Goal: Feedback & Contribution: Submit feedback/report problem

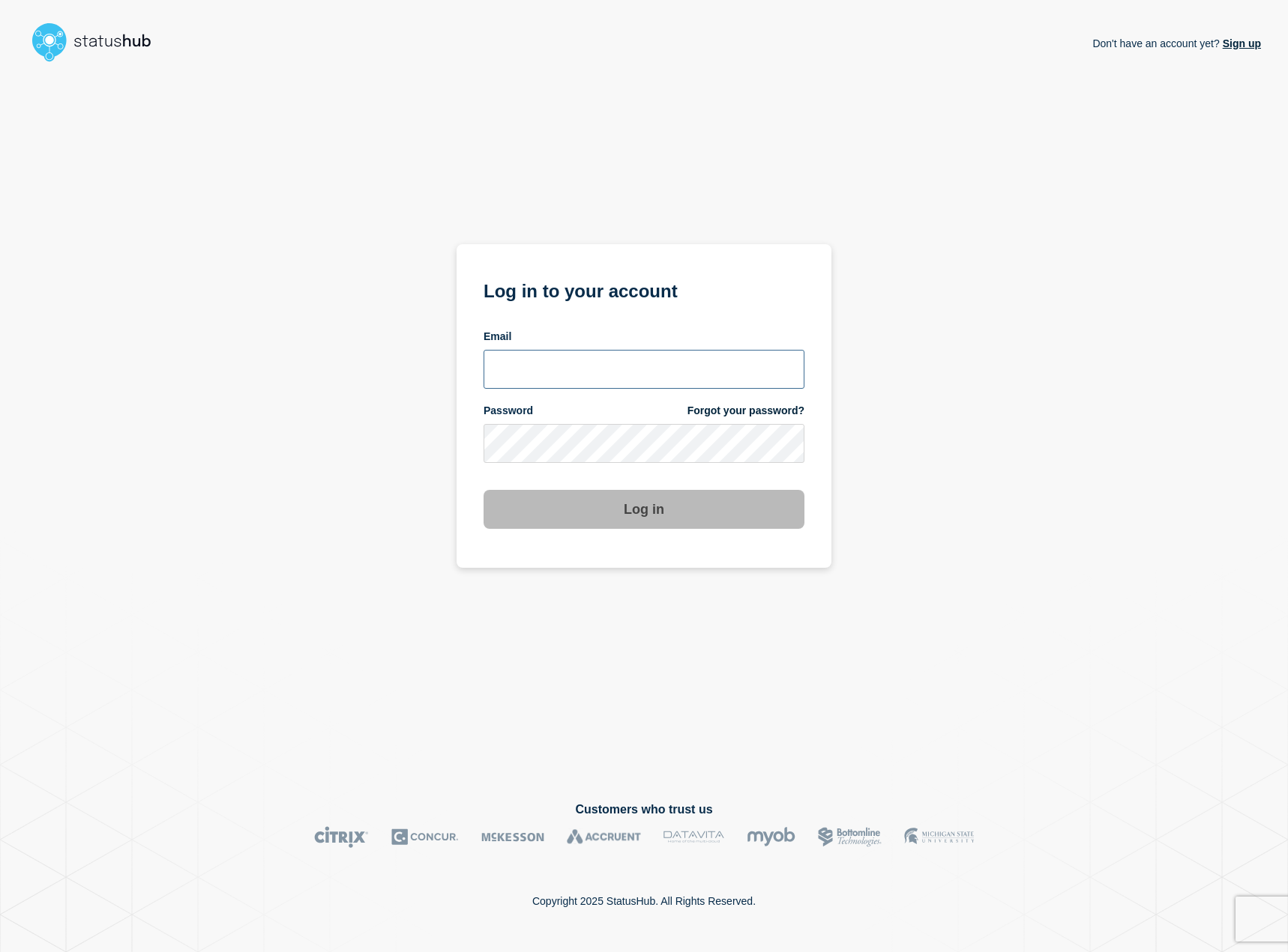
type input "kguthery@lcisd.org"
click at [642, 516] on button "Log in" at bounding box center [643, 509] width 320 height 39
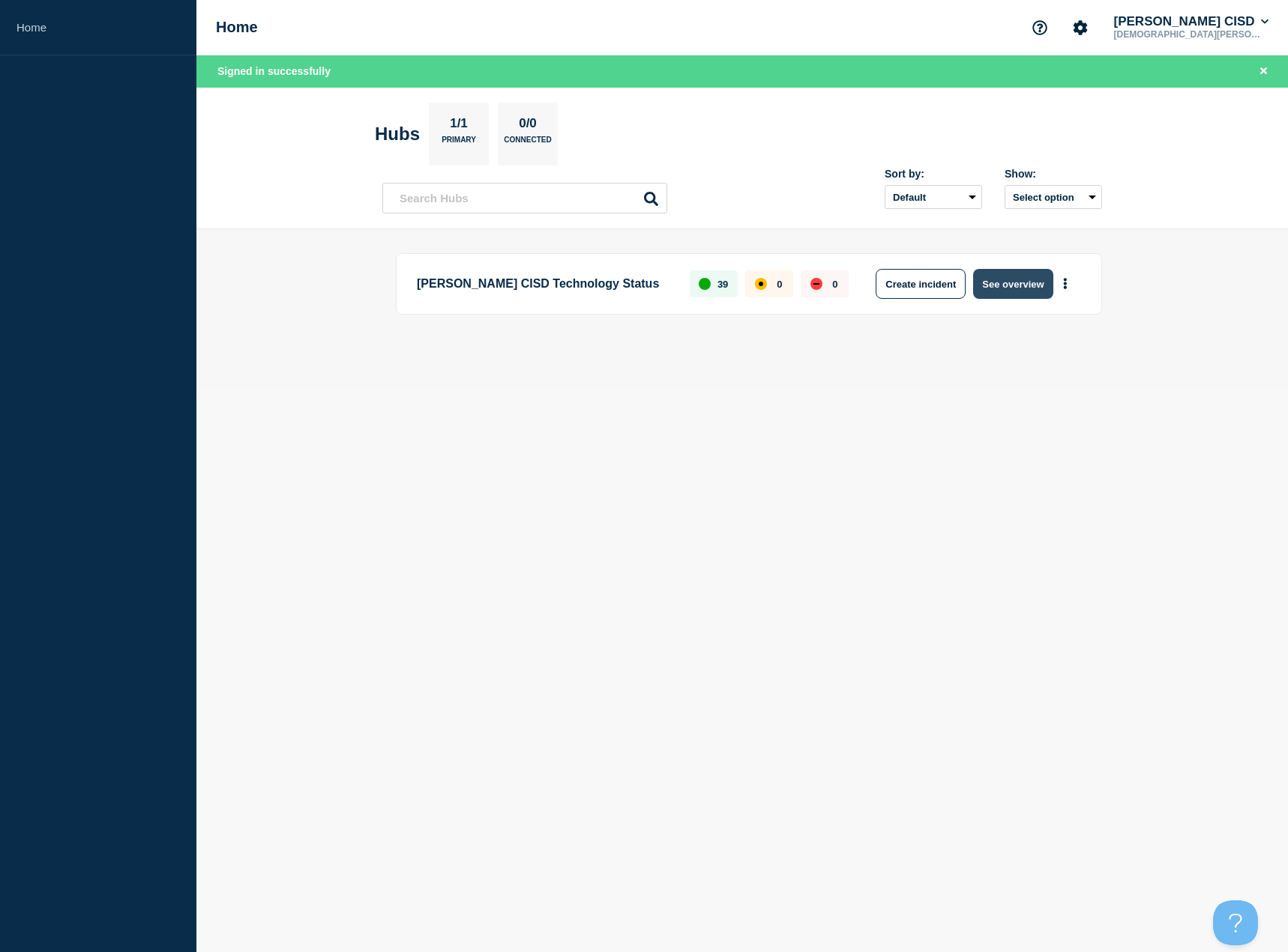
click at [1020, 281] on button "See overview" at bounding box center [1012, 284] width 79 height 30
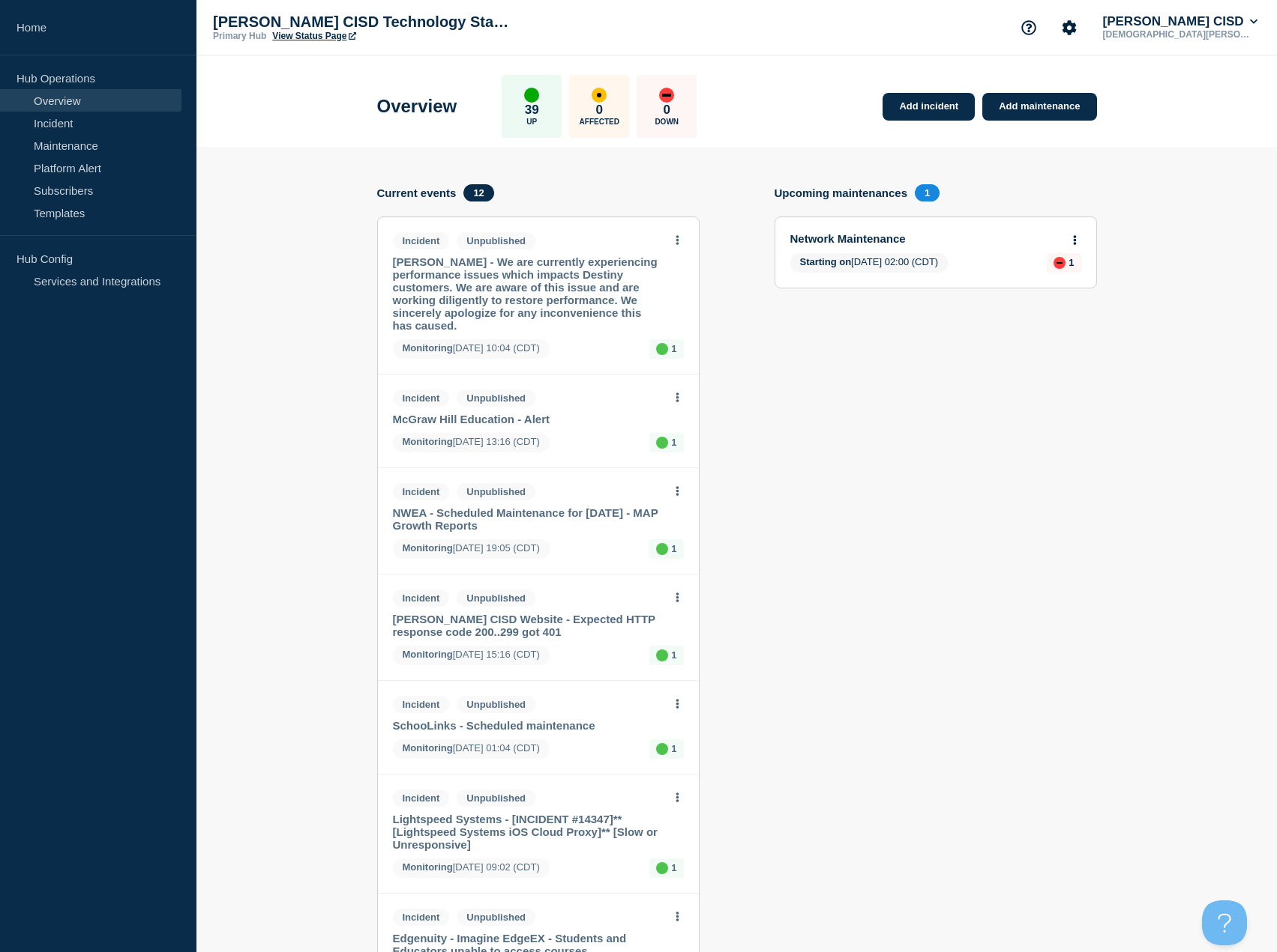
click at [498, 271] on link "[PERSON_NAME] - We are currently experiencing performance issues which impacts …" at bounding box center [528, 294] width 271 height 76
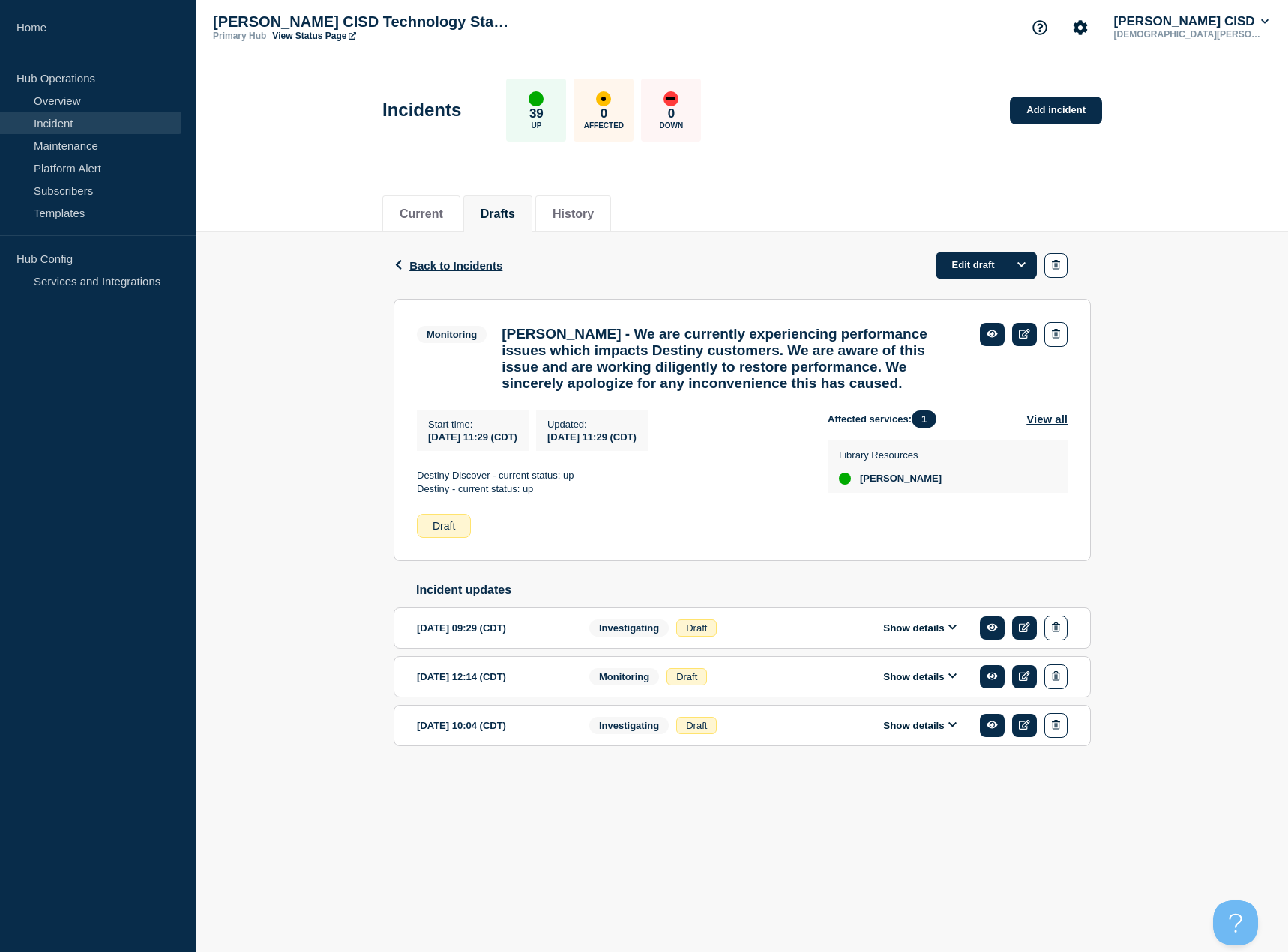
click at [951, 633] on icon at bounding box center [952, 628] width 9 height 10
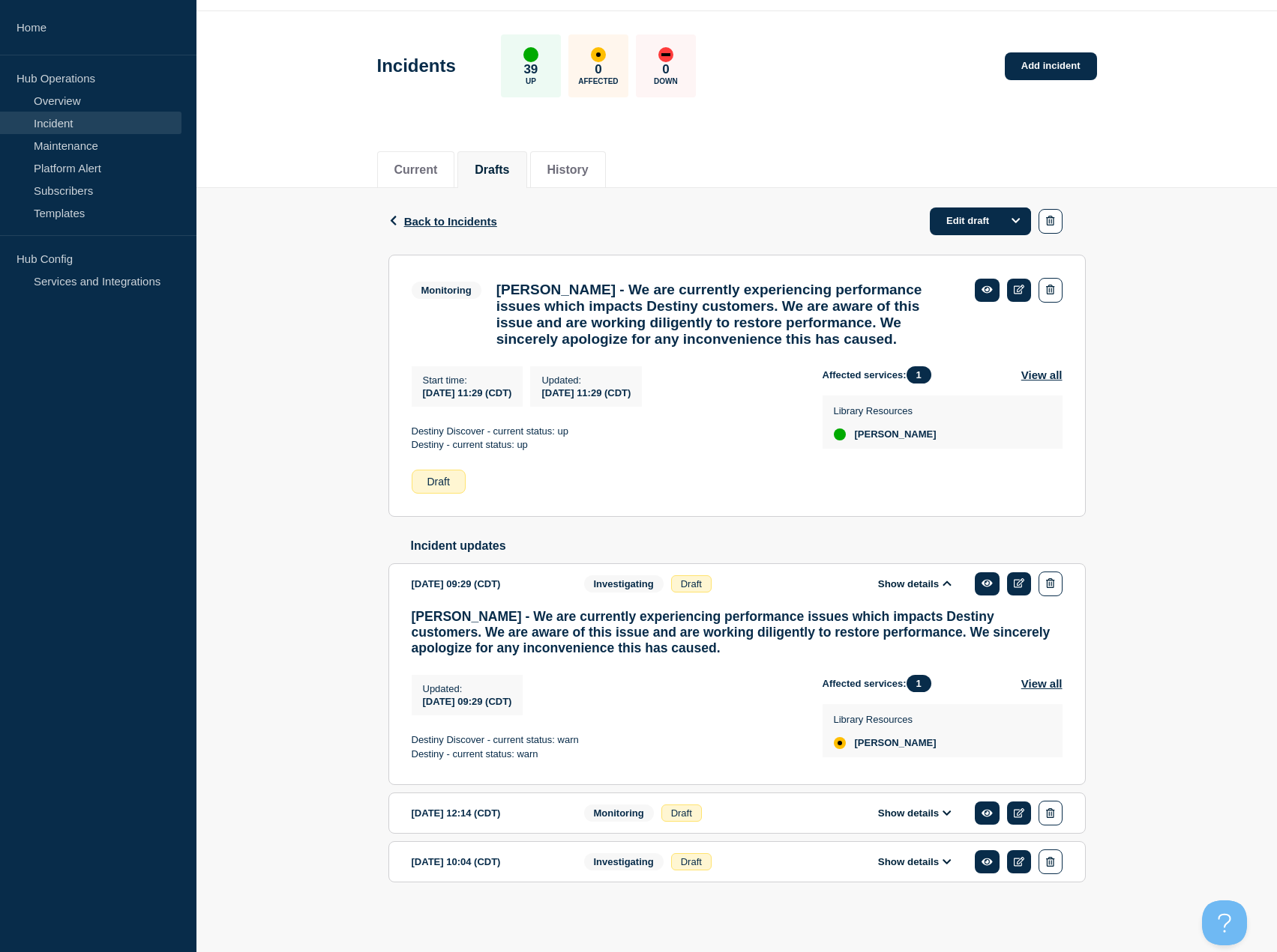
scroll to position [87, 0]
click at [1017, 285] on icon at bounding box center [1019, 289] width 11 height 10
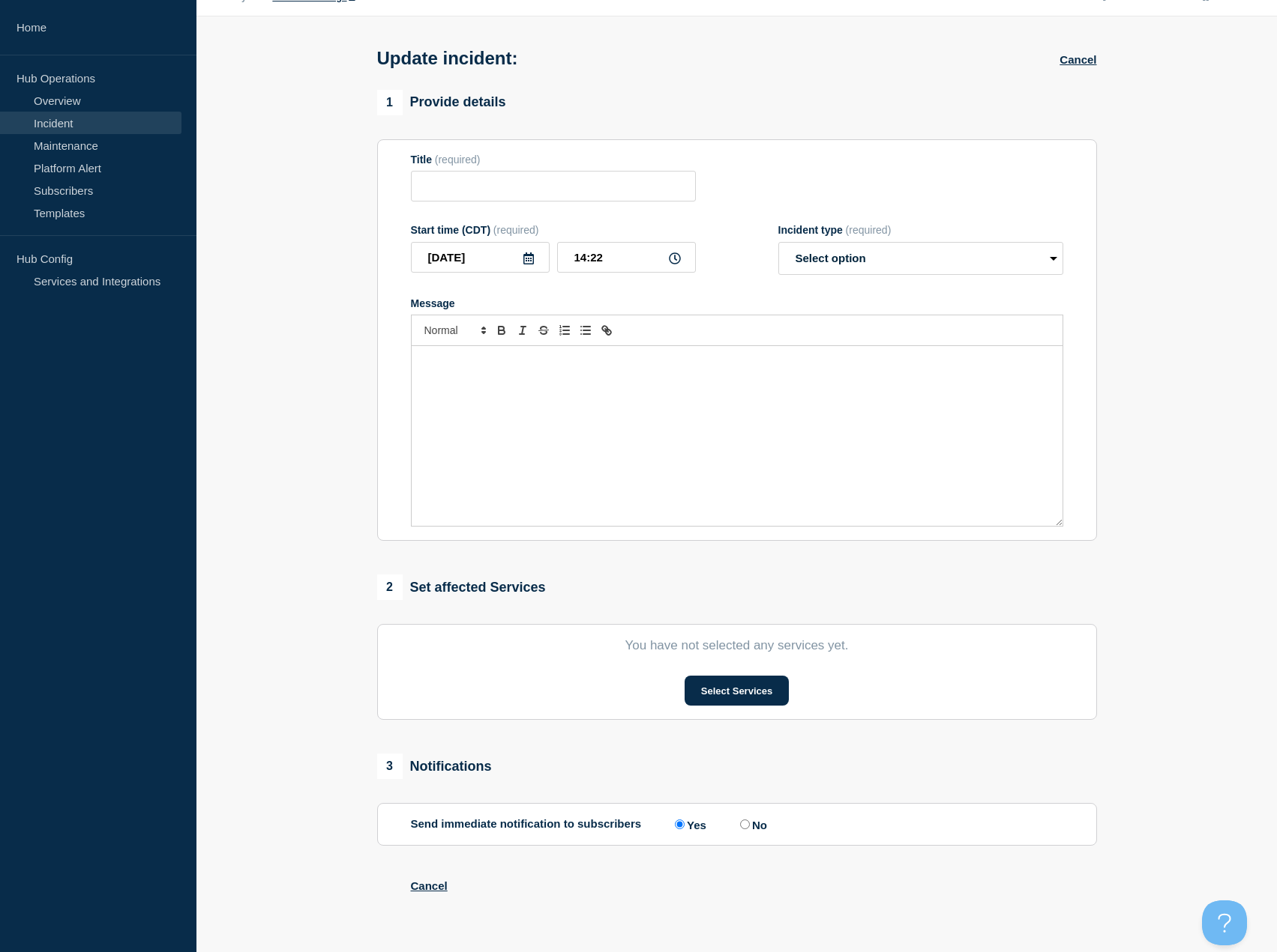
type input "[PERSON_NAME] - We are currently experiencing performance issues which impacts …"
type input "11:29"
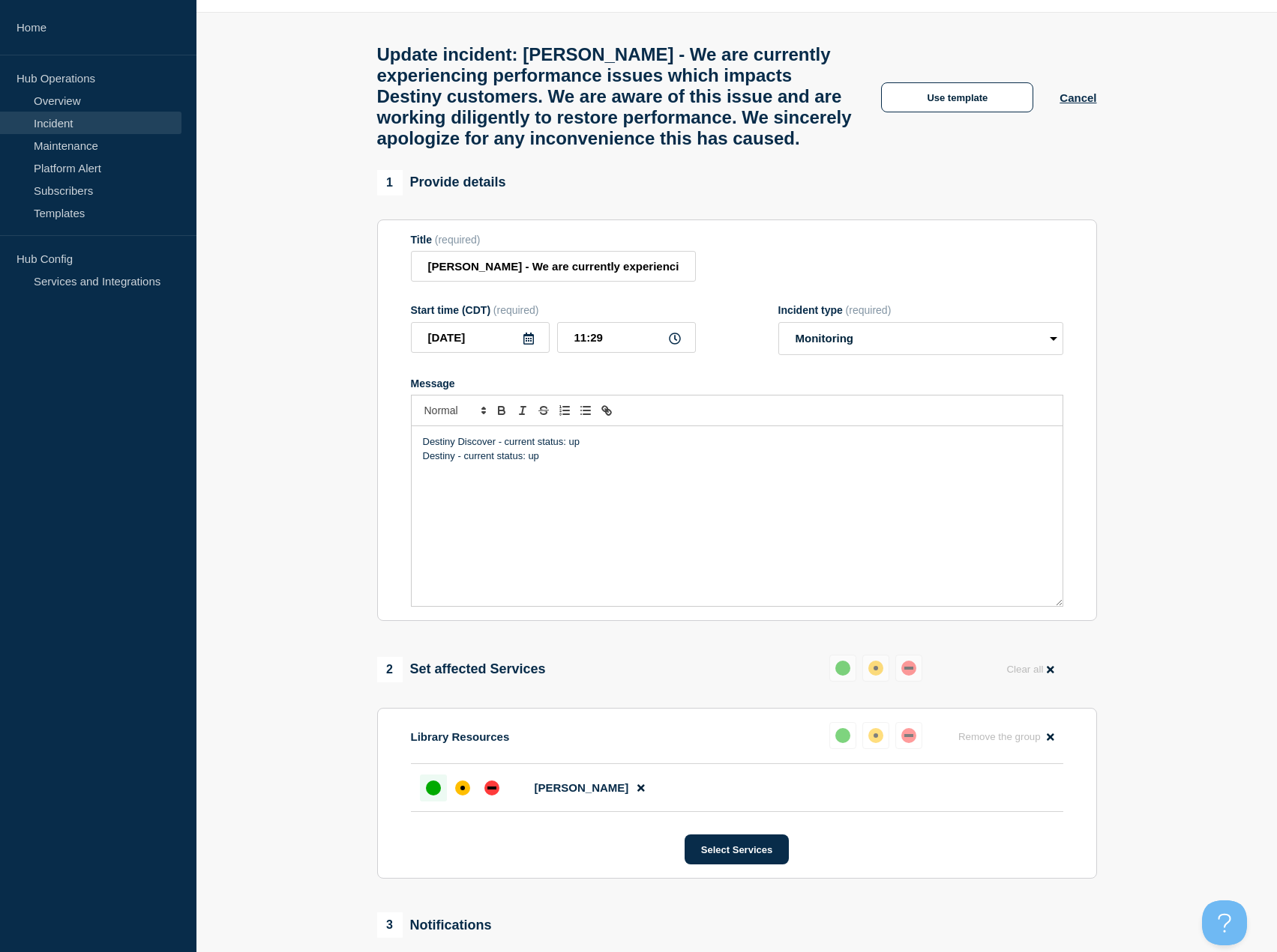
scroll to position [87, 0]
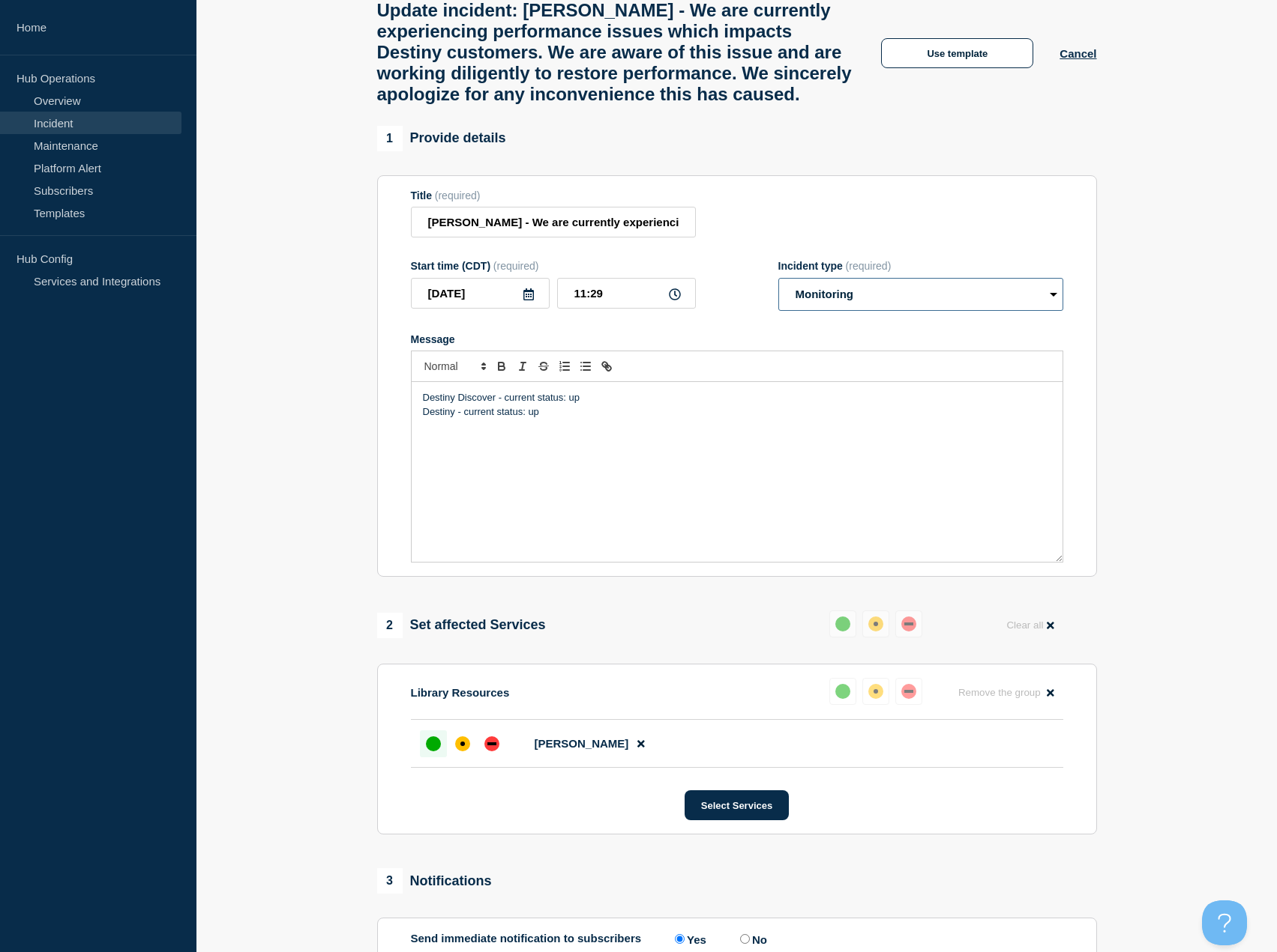
click at [903, 311] on select "Select option Investigating Identified Monitoring Resolved" at bounding box center [920, 294] width 285 height 33
select select "resolved"
click at [778, 311] on select "Select option Investigating Identified Monitoring Resolved" at bounding box center [920, 294] width 285 height 33
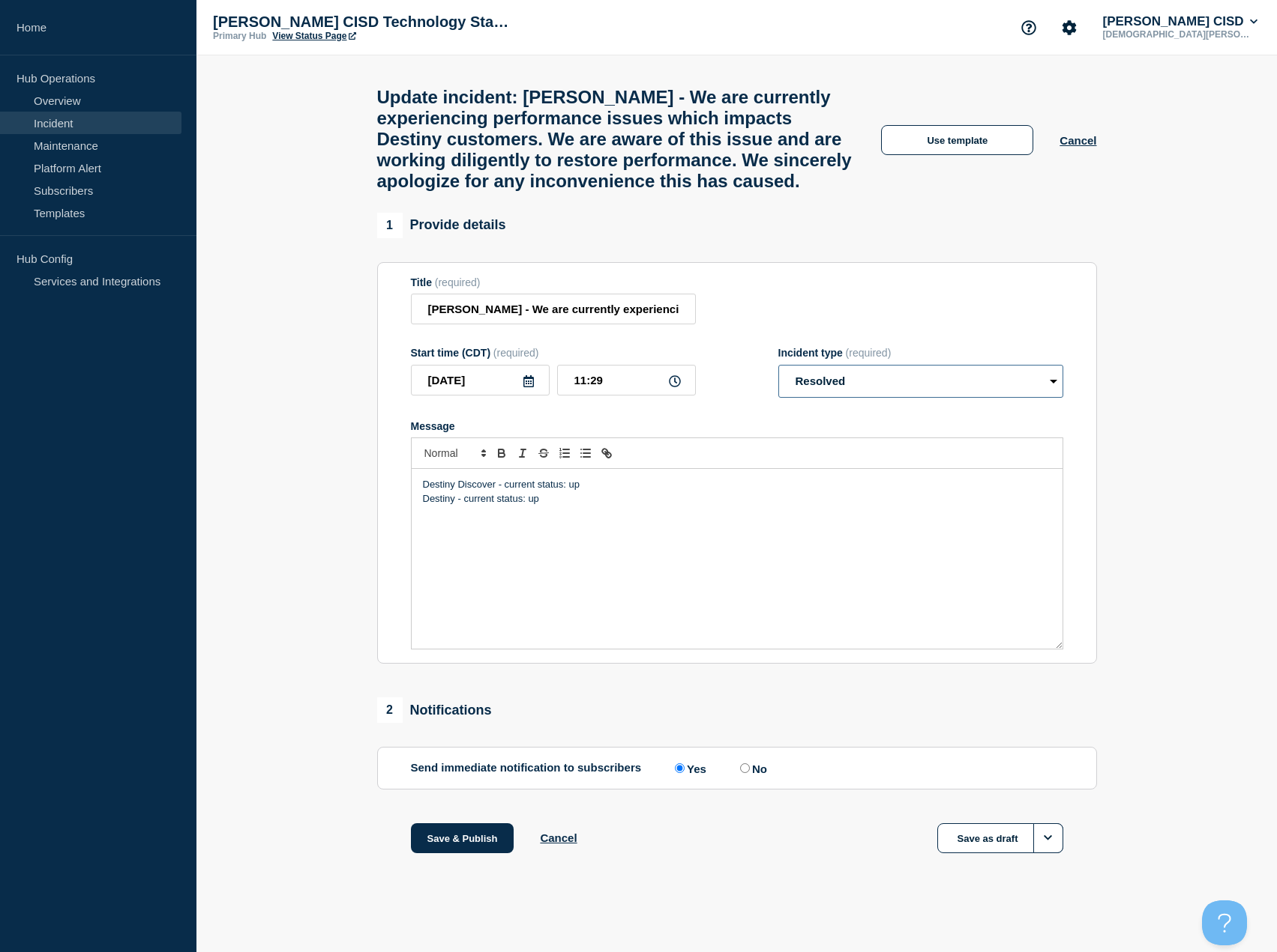
scroll to position [5, 0]
click at [462, 854] on button "Save & Publish" at bounding box center [462, 838] width 104 height 30
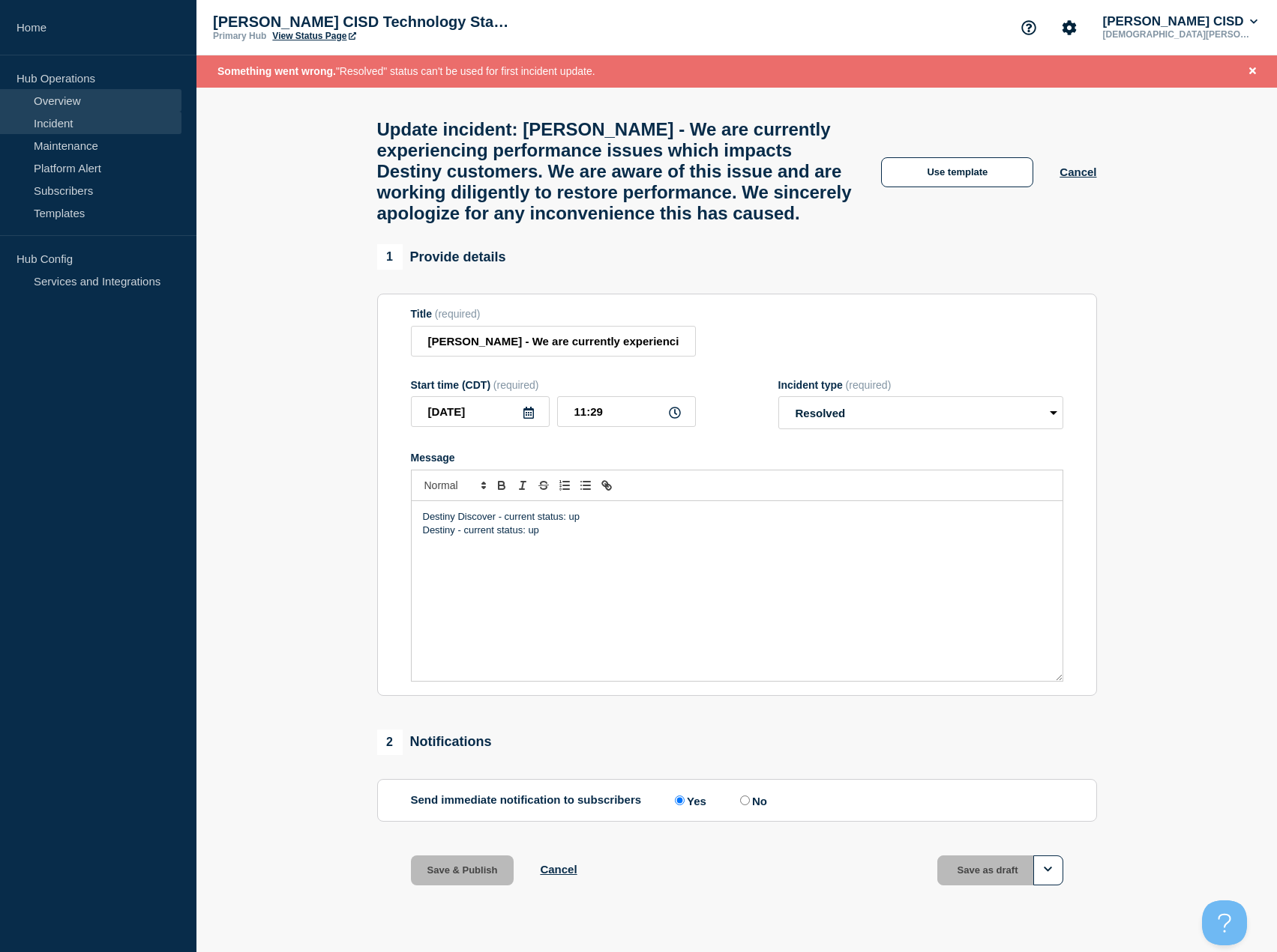
click at [75, 98] on link "Overview" at bounding box center [91, 101] width 182 height 23
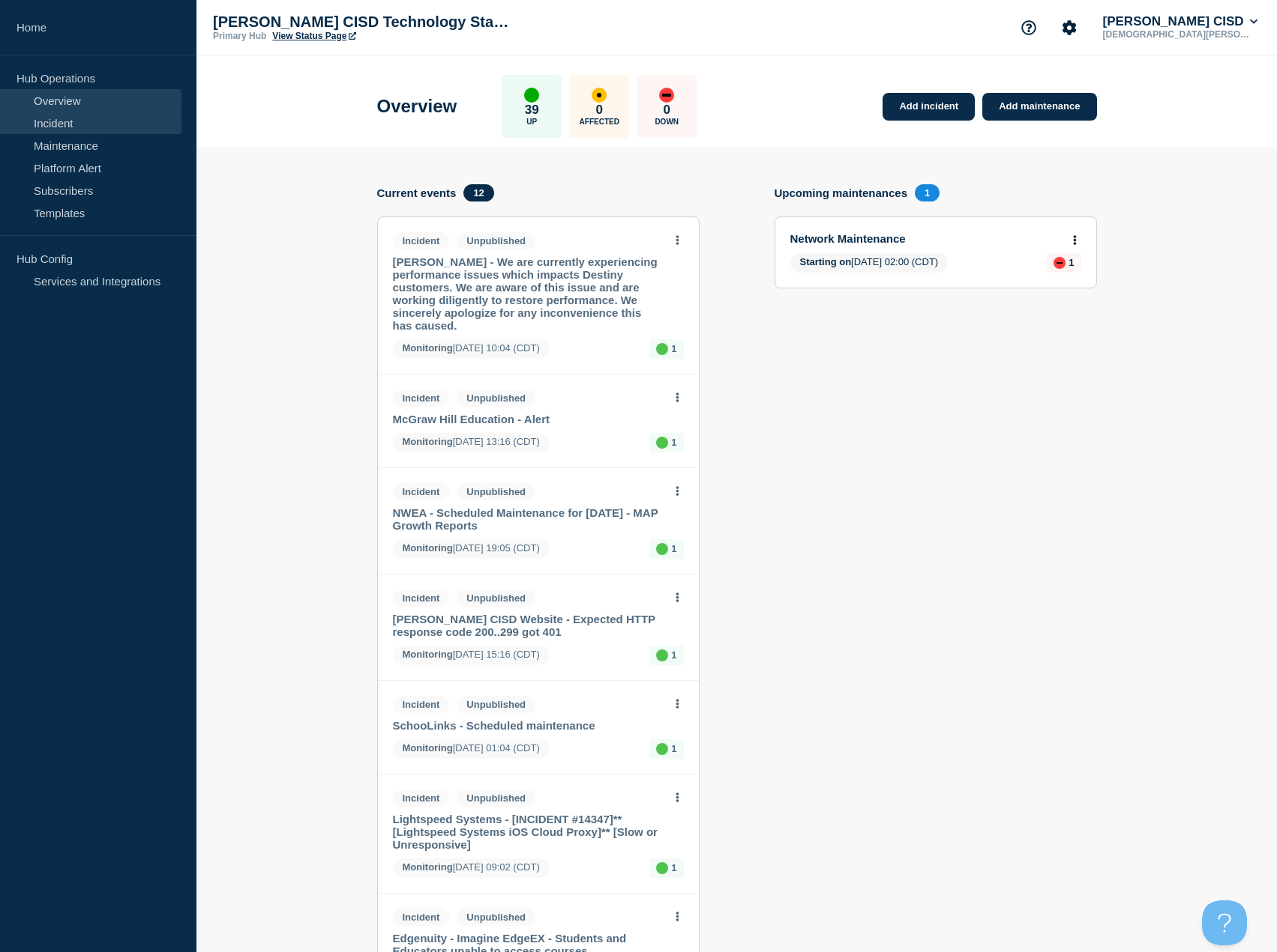
click at [62, 125] on link "Incident" at bounding box center [91, 123] width 182 height 23
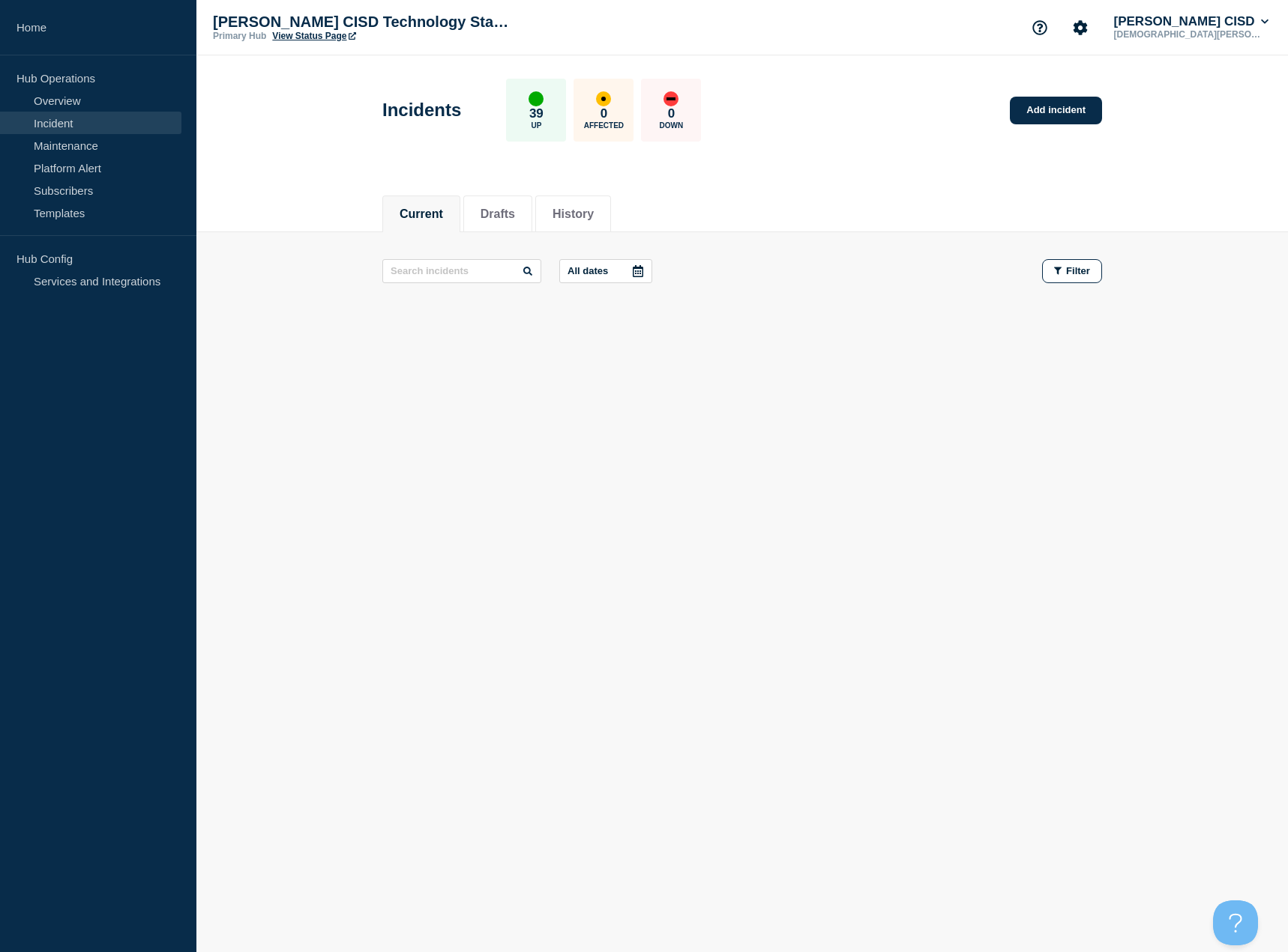
click at [431, 227] on li "Current" at bounding box center [421, 213] width 78 height 36
click at [1058, 120] on link "Add incident" at bounding box center [1056, 110] width 92 height 28
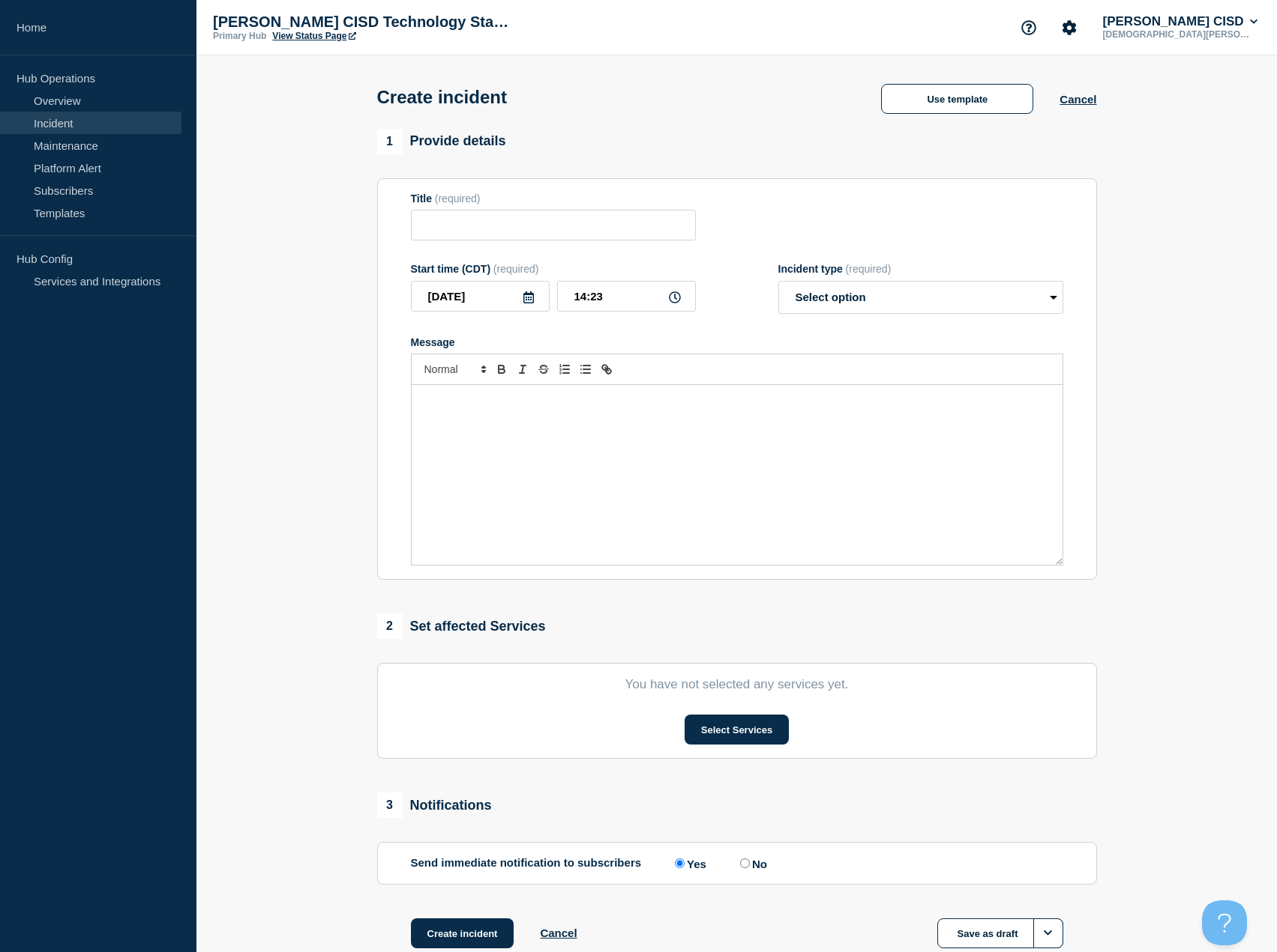
click at [597, 415] on div "Message" at bounding box center [737, 475] width 651 height 180
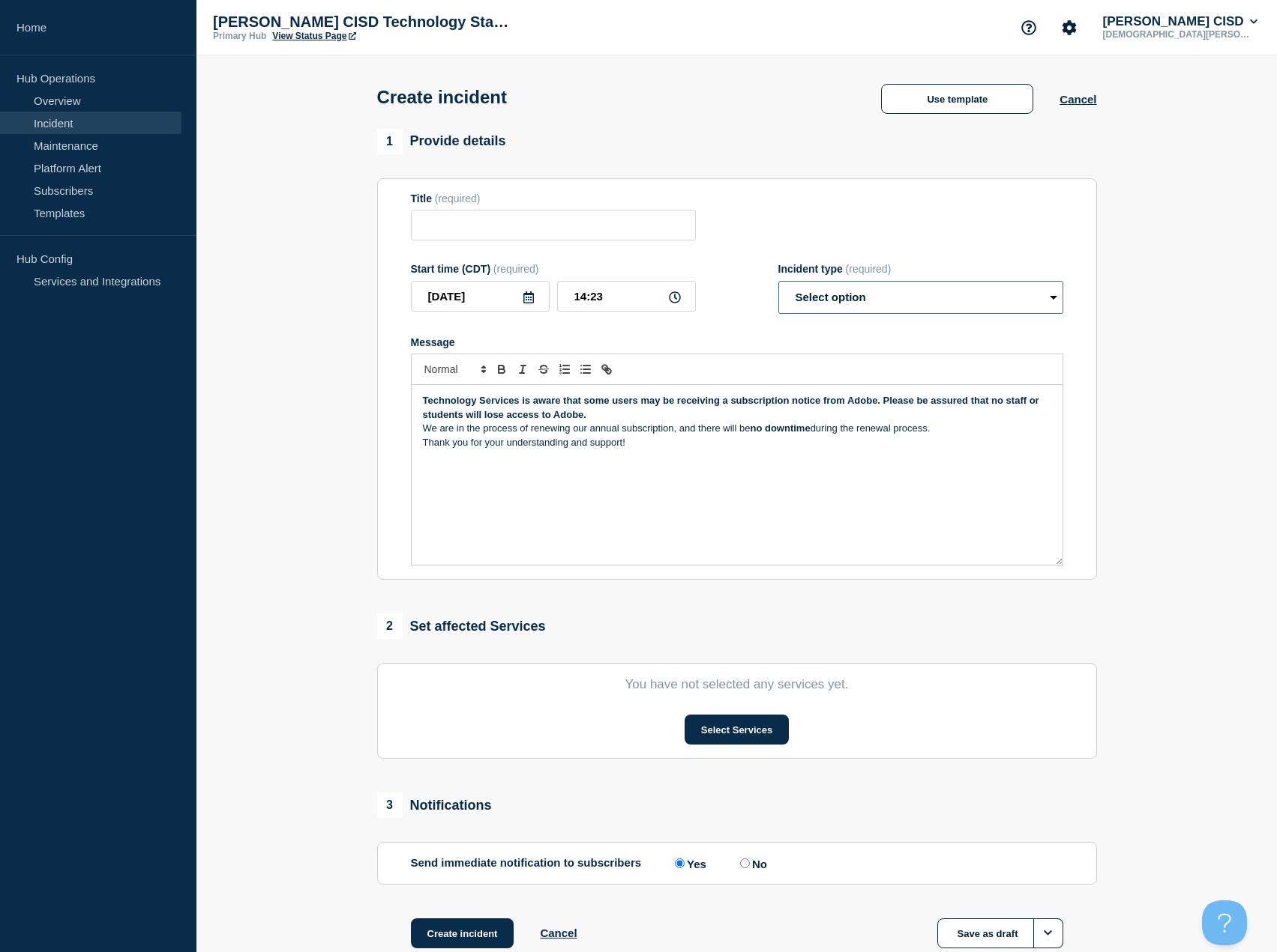
click at [903, 301] on select "Select option Investigating Identified Monitoring" at bounding box center [920, 298] width 285 height 33
select select "identified"
click at [778, 284] on select "Select option Investigating Identified Monitoring" at bounding box center [920, 298] width 285 height 33
click at [501, 225] on input "Title" at bounding box center [553, 225] width 285 height 31
click at [578, 233] on input "Title" at bounding box center [553, 225] width 285 height 31
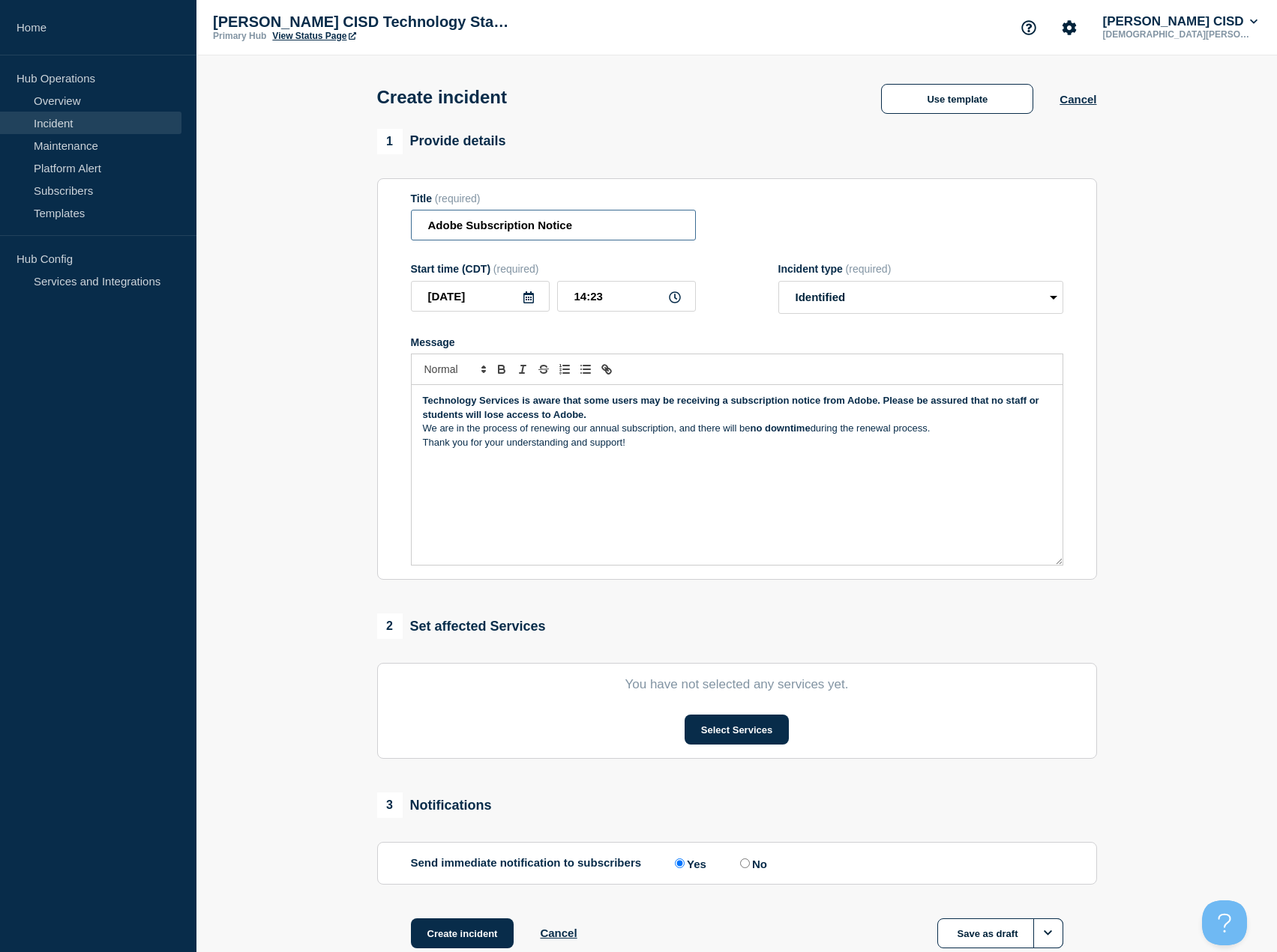
click at [627, 236] on input "Adobe Subscription Notice" at bounding box center [553, 225] width 285 height 31
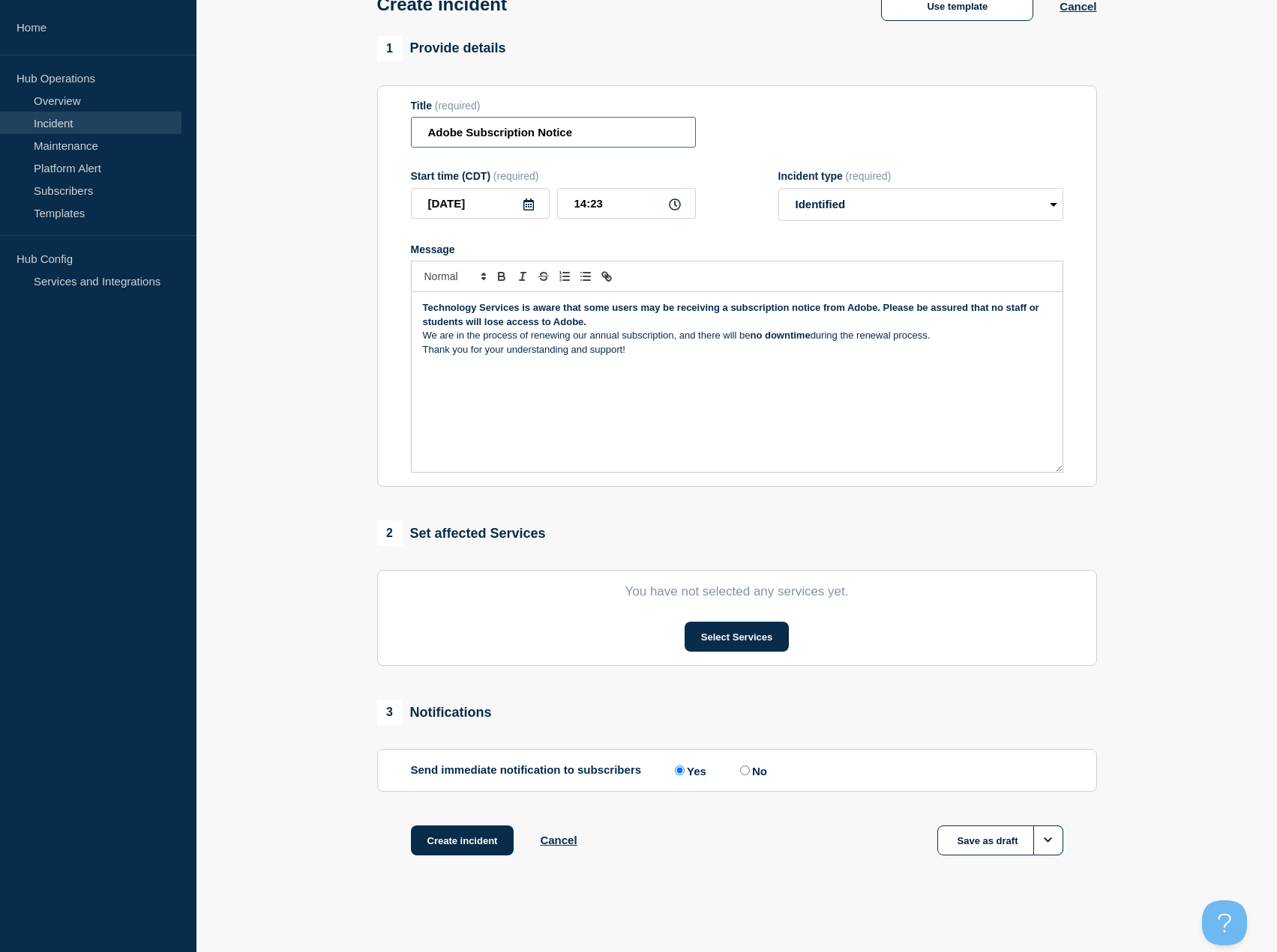
scroll to position [97, 0]
type input "Adobe Subscription Notice"
click at [729, 639] on button "Select Services" at bounding box center [737, 636] width 104 height 30
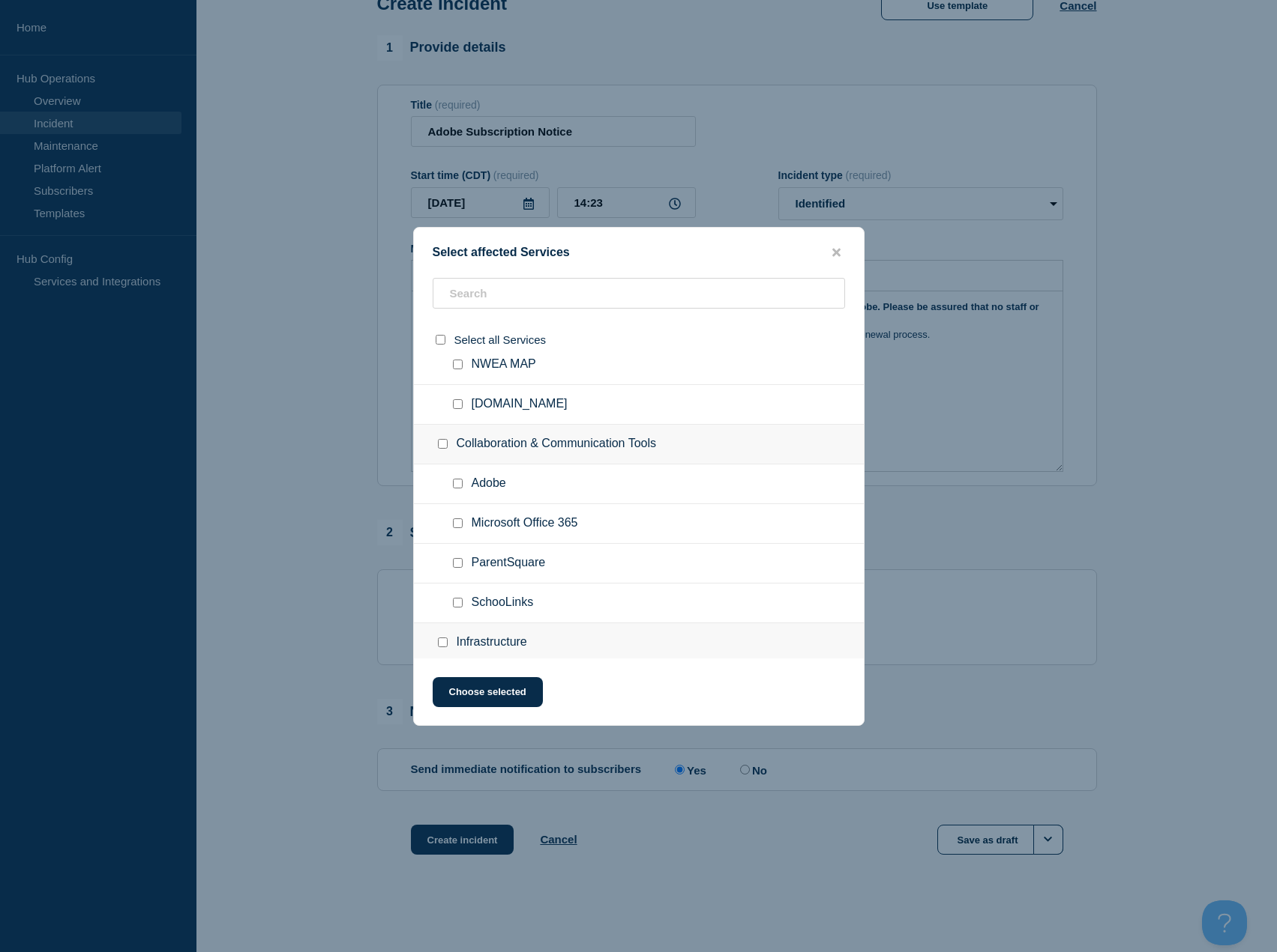
scroll to position [375, 0]
click at [484, 487] on span "Adobe" at bounding box center [488, 481] width 35 height 15
click at [459, 486] on input "Adobe checkbox" at bounding box center [458, 481] width 10 height 10
checkbox input "true"
click at [511, 692] on button "Choose selected" at bounding box center [488, 692] width 110 height 30
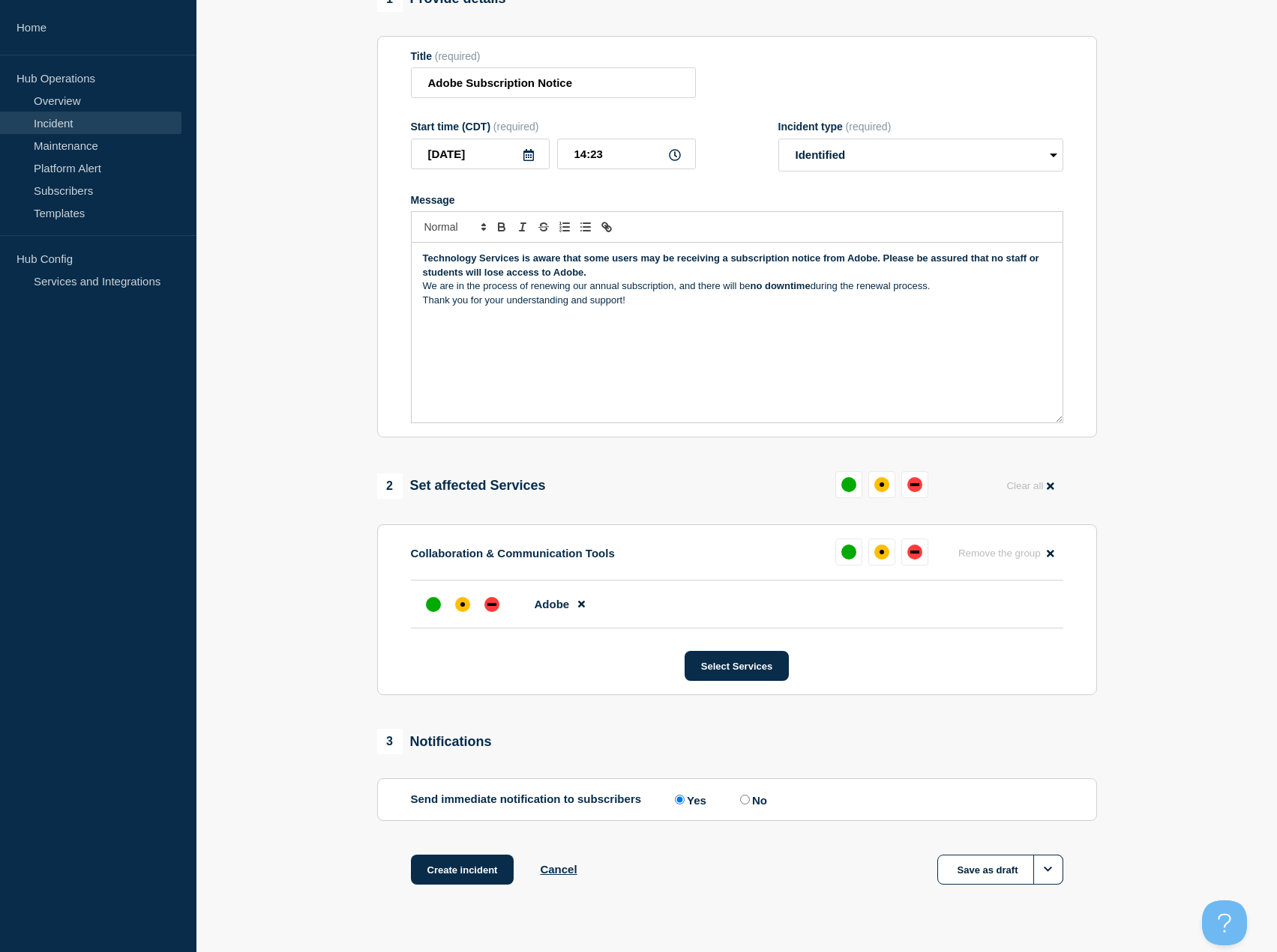
scroll to position [176, 0]
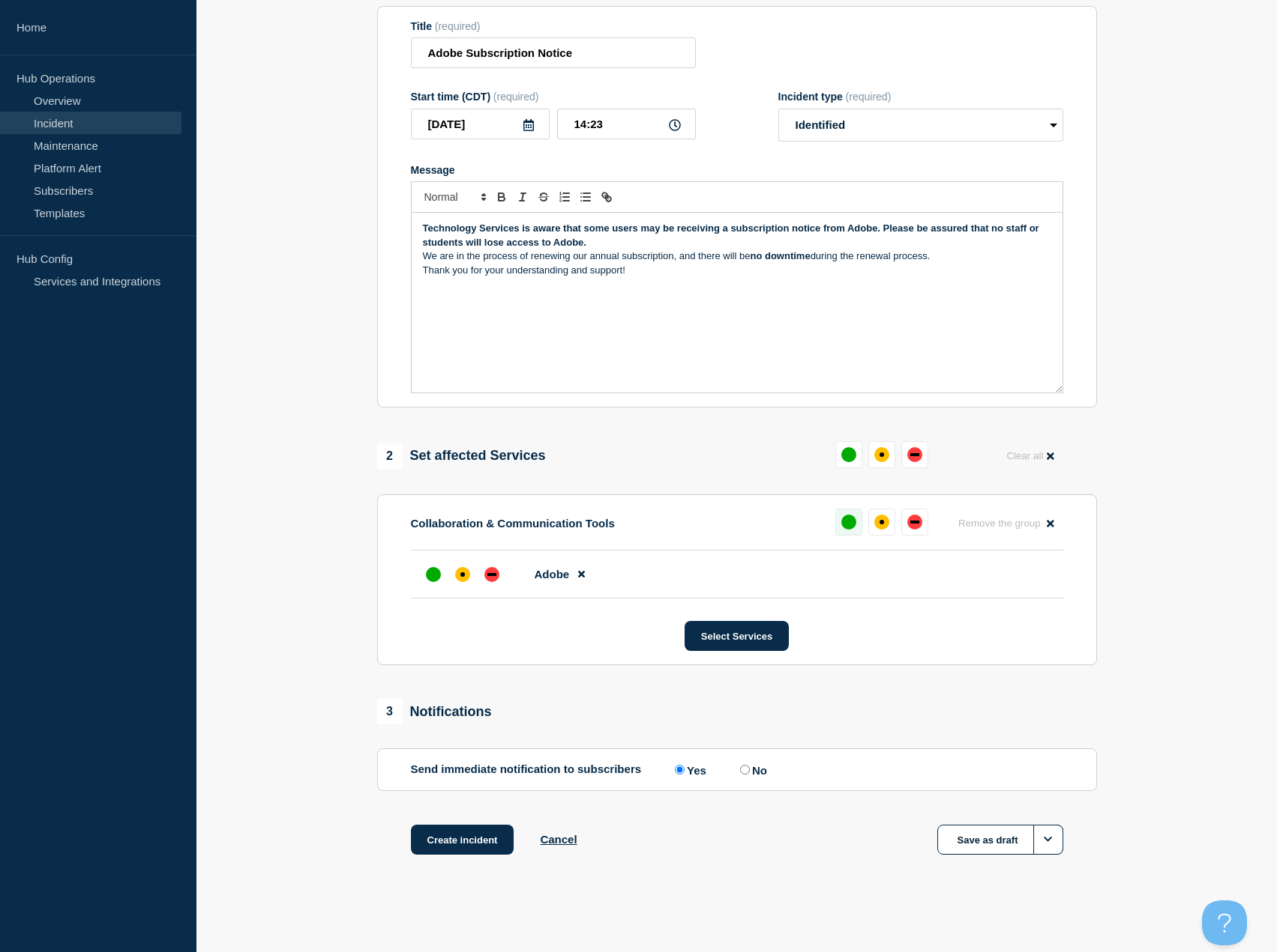
click at [853, 525] on div "up" at bounding box center [849, 522] width 15 height 15
click at [490, 840] on button "Create incident" at bounding box center [462, 839] width 104 height 30
